Goal: Task Accomplishment & Management: Use online tool/utility

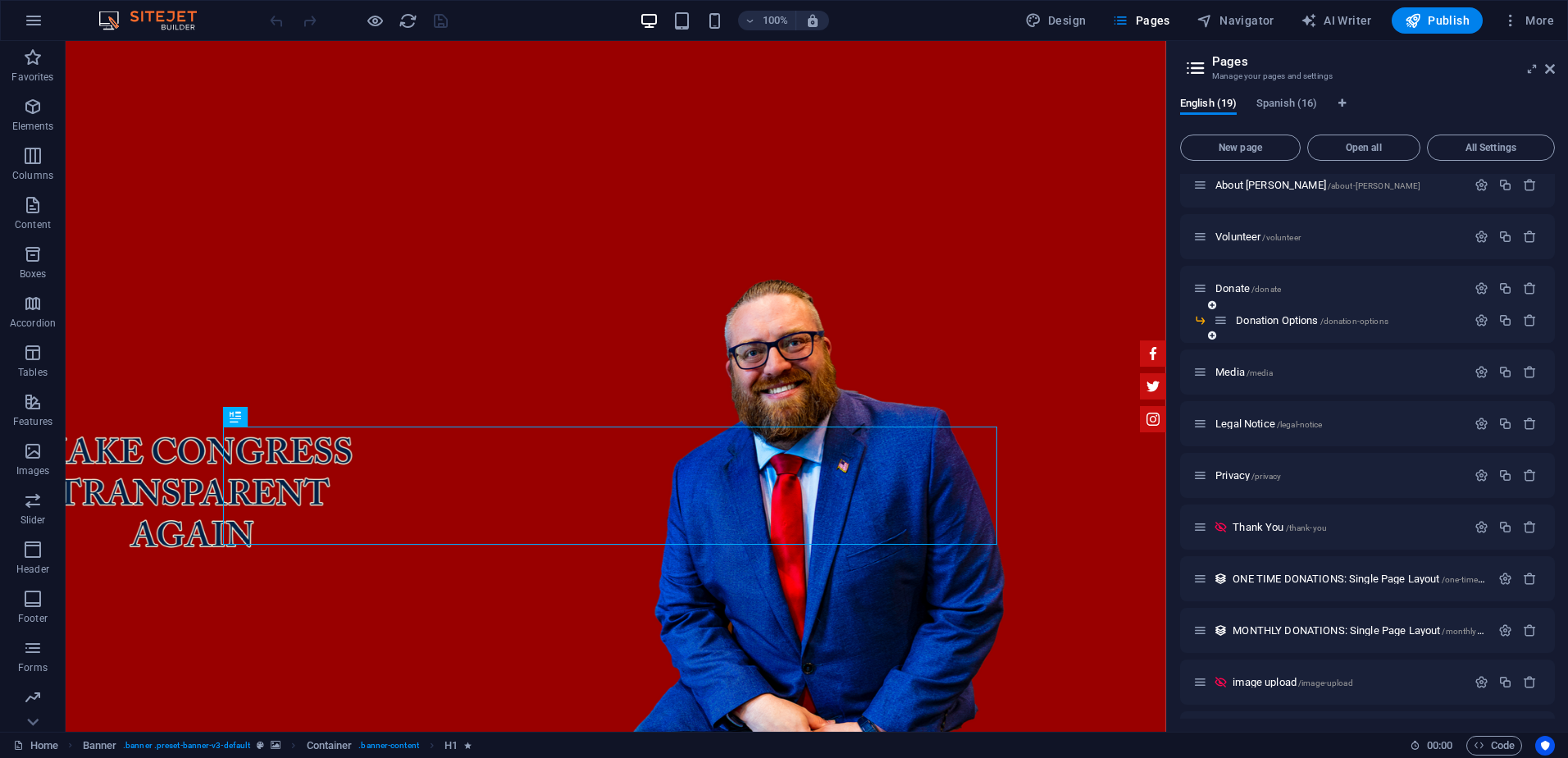
scroll to position [328, 0]
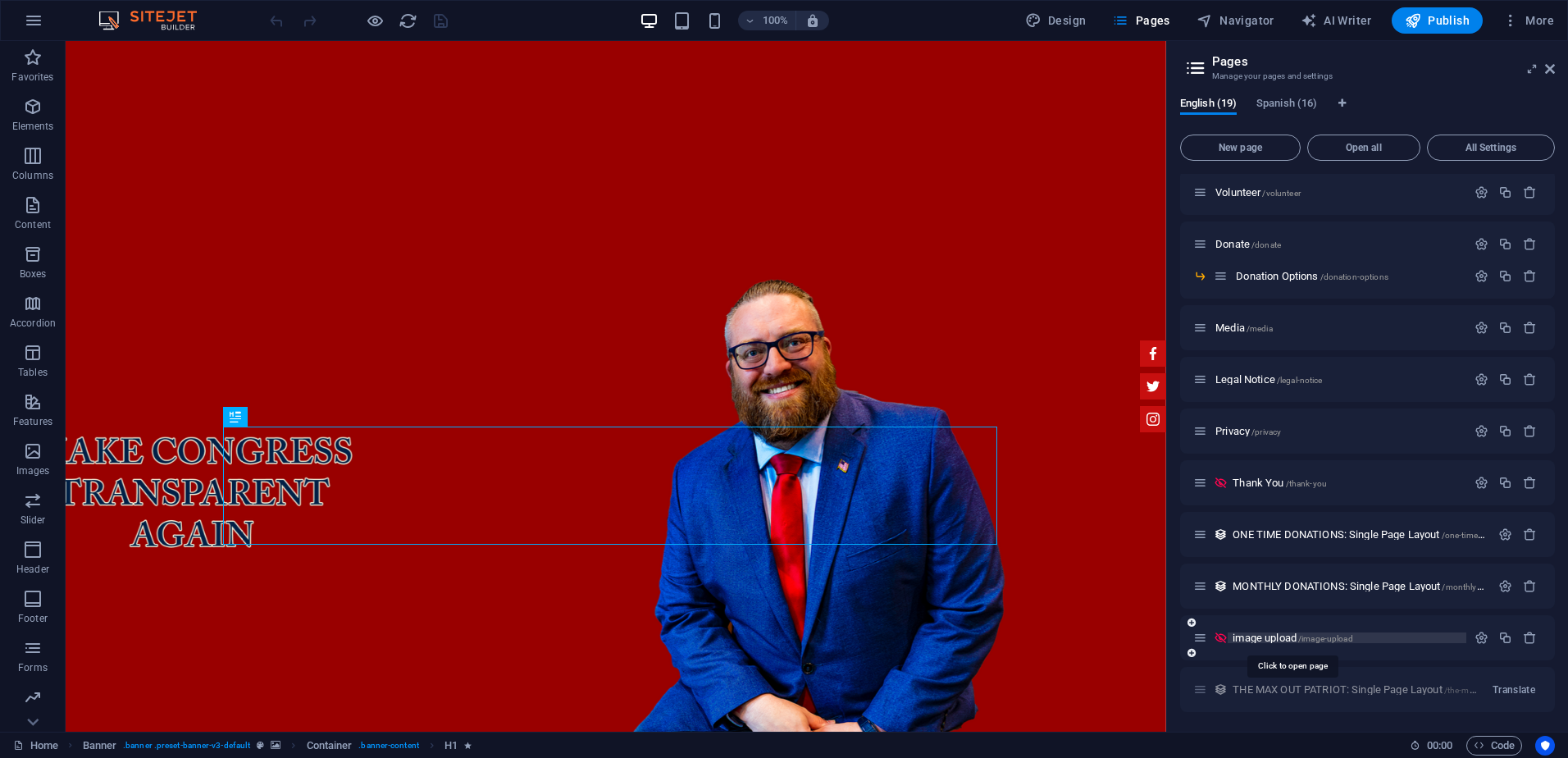
click at [1260, 637] on span "image upload /image-upload" at bounding box center [1292, 638] width 120 height 12
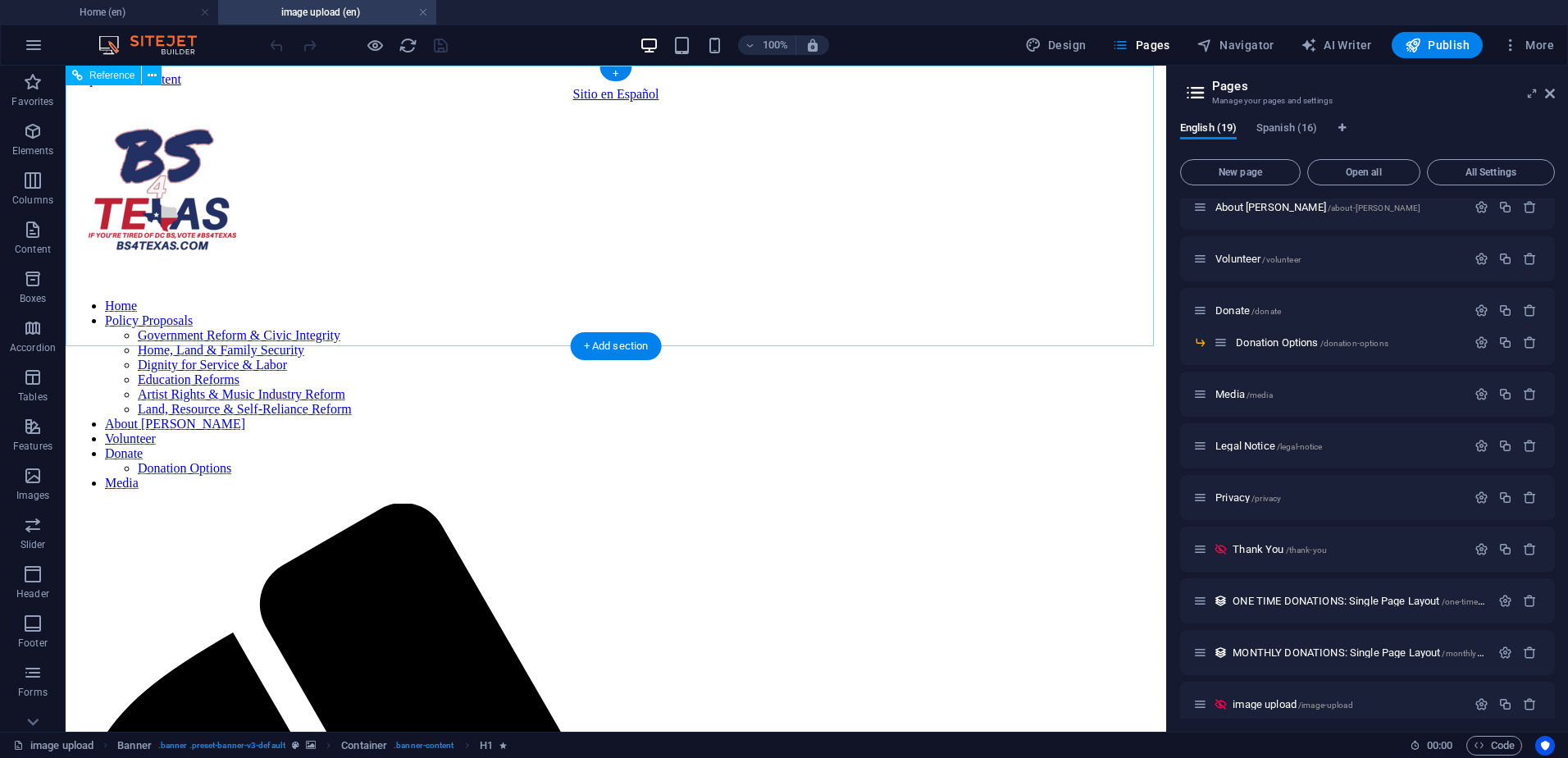
scroll to position [0, 0]
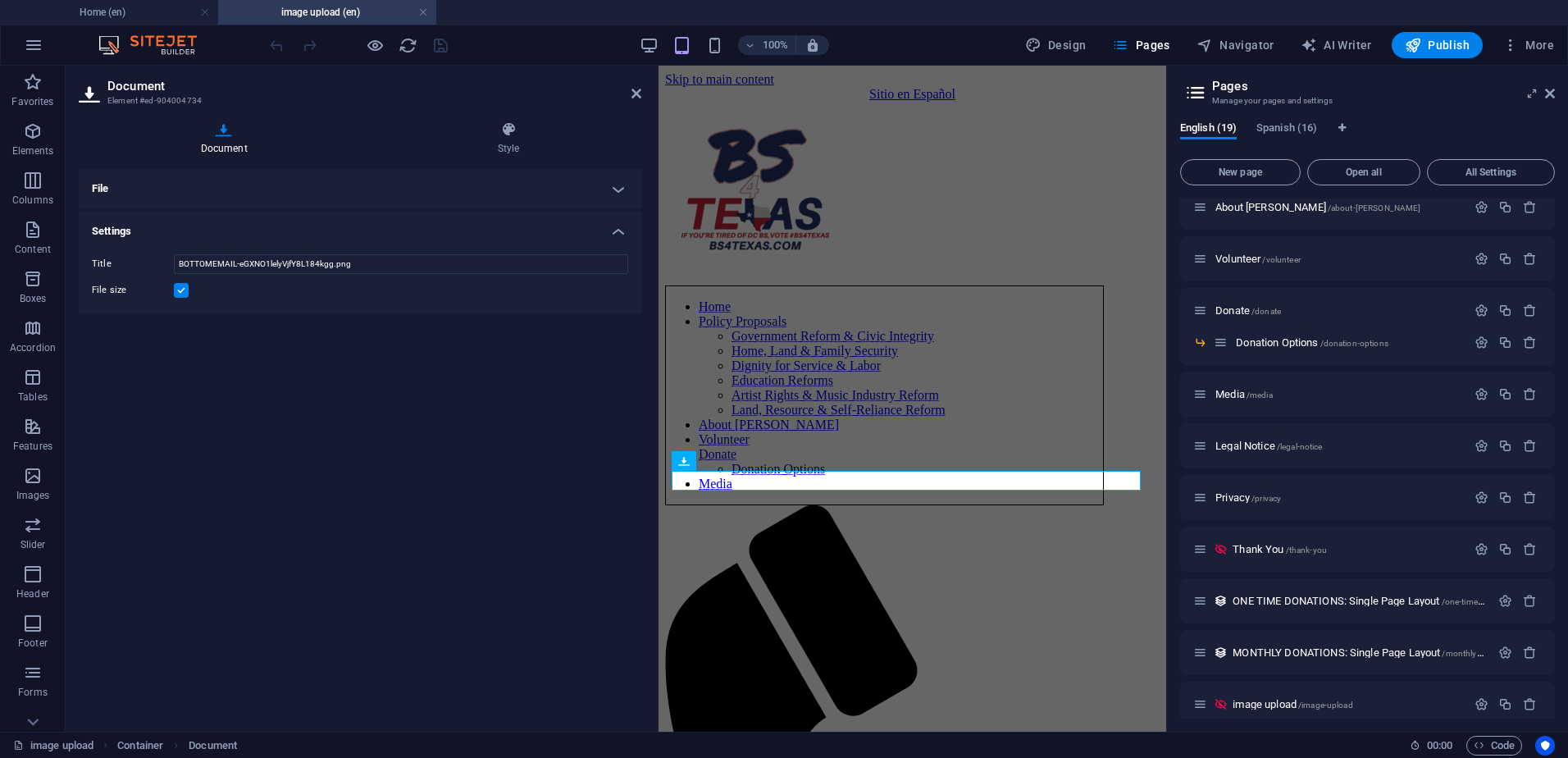
click at [280, 185] on h4 "File" at bounding box center [360, 189] width 563 height 39
